Goal: Information Seeking & Learning: Learn about a topic

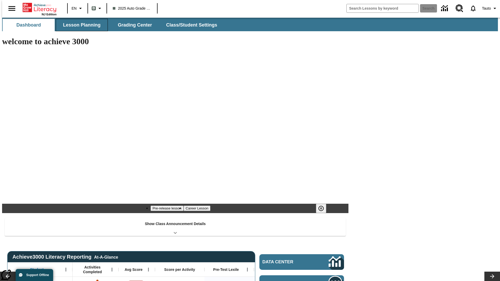
click at [80, 25] on button "Lesson Planning" at bounding box center [82, 25] width 52 height 13
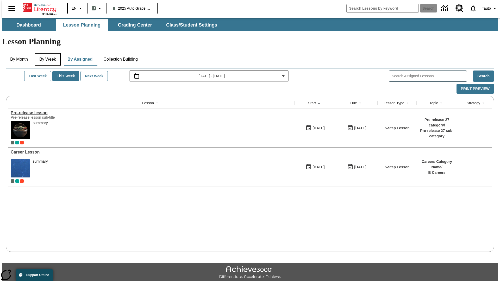
click at [47, 53] on button "By Week" at bounding box center [48, 59] width 26 height 13
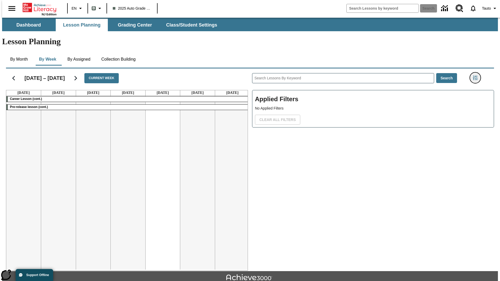
click at [477, 76] on icon "Filters Side menu" at bounding box center [475, 78] width 5 height 5
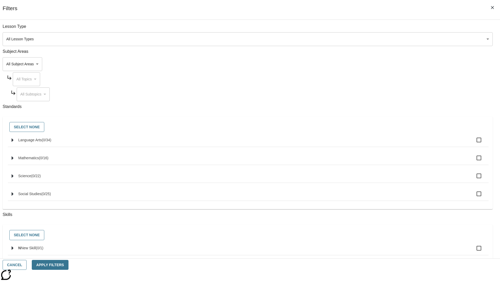
click at [375, 39] on body "Skip to main content NJ Edition EN B 2025 Auto Grade 1 B Search 0 Tauto Dashboa…" at bounding box center [250, 161] width 496 height 287
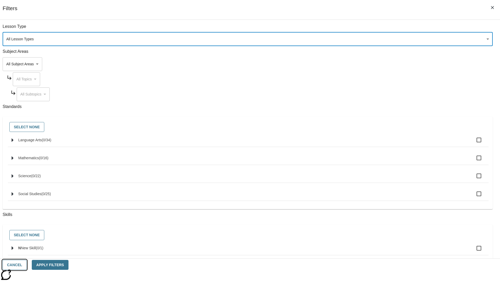
click at [27, 265] on button "Cancel" at bounding box center [15, 265] width 24 height 10
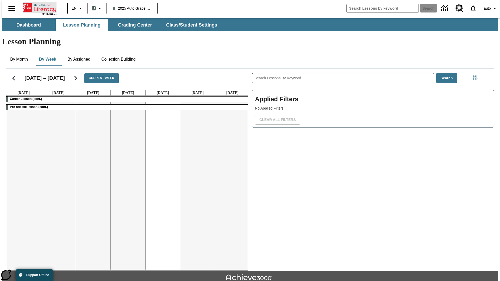
click at [38, 7] on icon "Home" at bounding box center [40, 7] width 35 height 10
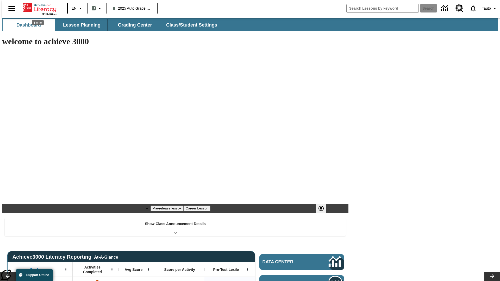
click at [80, 25] on button "Lesson Planning" at bounding box center [82, 25] width 52 height 13
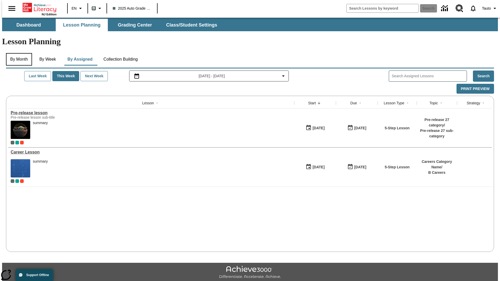
click at [17, 53] on button "By Month" at bounding box center [19, 59] width 26 height 13
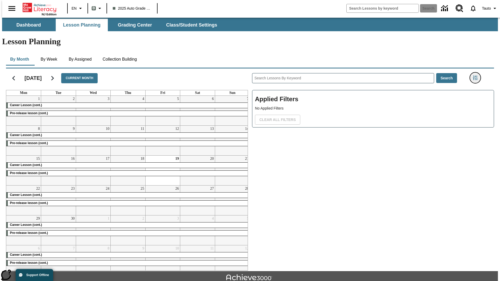
click at [477, 76] on icon "Filters Side menu" at bounding box center [475, 78] width 5 height 5
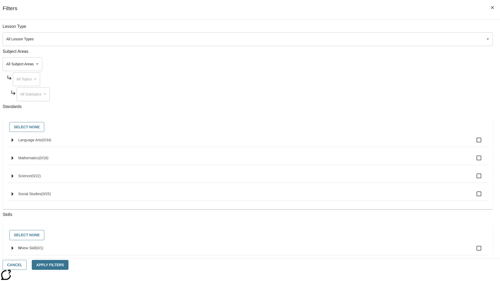
click at [375, 39] on body "Skip to main content NJ Edition EN B 2025 Auto Grade 1 B Search 0 Tauto Dashboa…" at bounding box center [250, 161] width 496 height 287
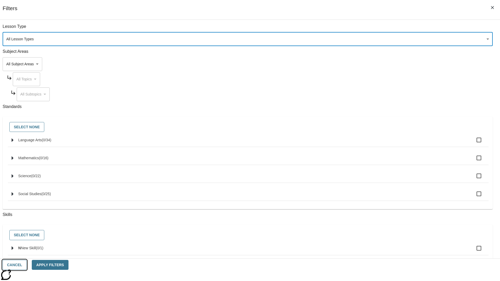
click at [27, 265] on button "Cancel" at bounding box center [15, 265] width 24 height 10
